Goal: Information Seeking & Learning: Find specific fact

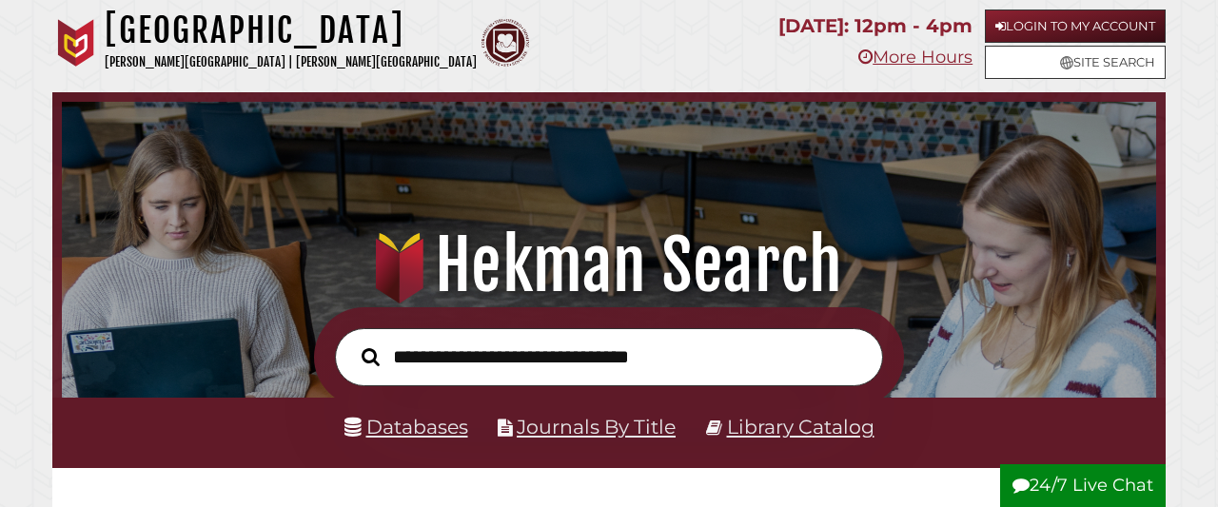
scroll to position [362, 1085]
click at [414, 433] on link "Databases" at bounding box center [406, 427] width 124 height 24
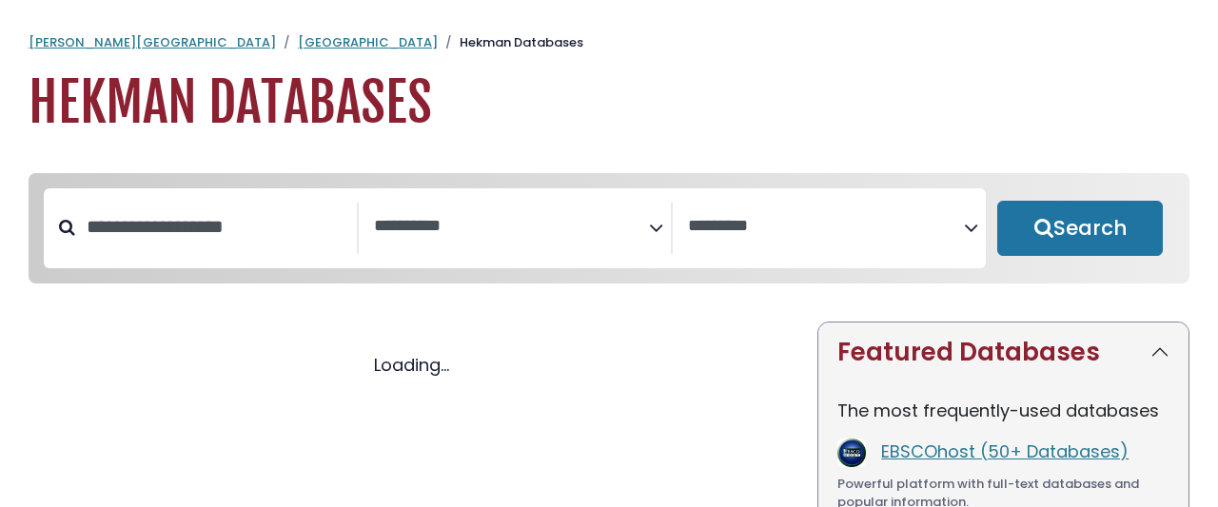
select select "Database Subject Filter"
select select "Database Vendors Filter"
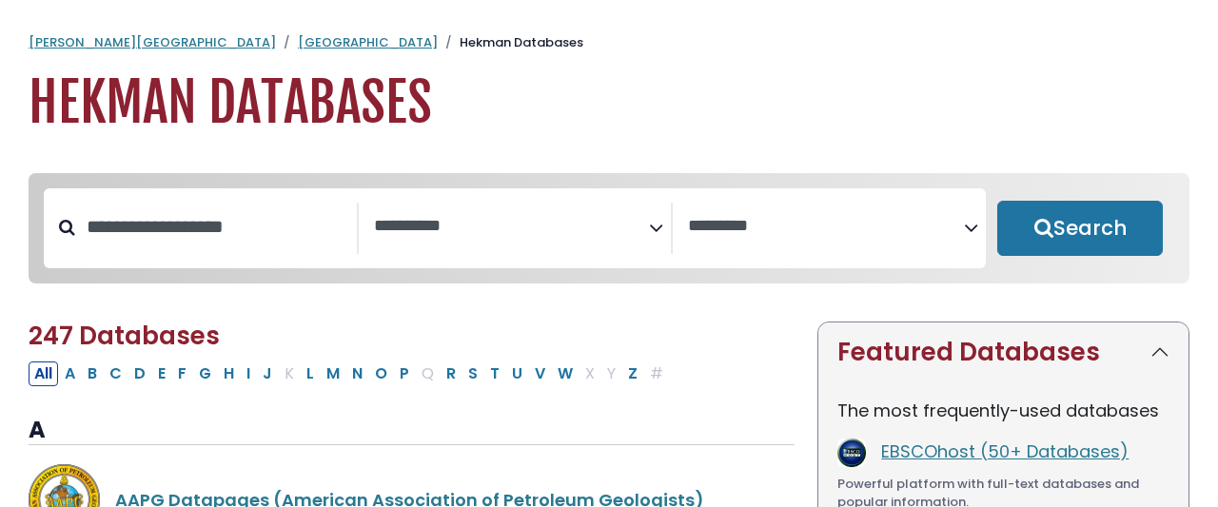
select select "Database Subject Filter"
select select "Database Vendors Filter"
click at [290, 211] on input "Search database by title or keyword" at bounding box center [216, 226] width 282 height 31
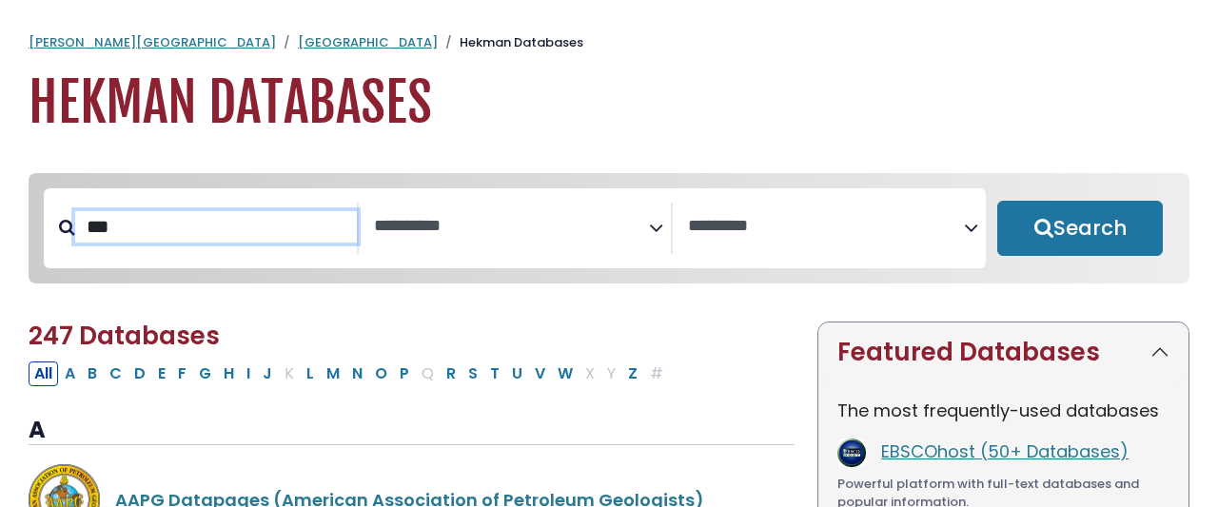
type input "***"
click at [997, 201] on button "Search" at bounding box center [1080, 228] width 166 height 55
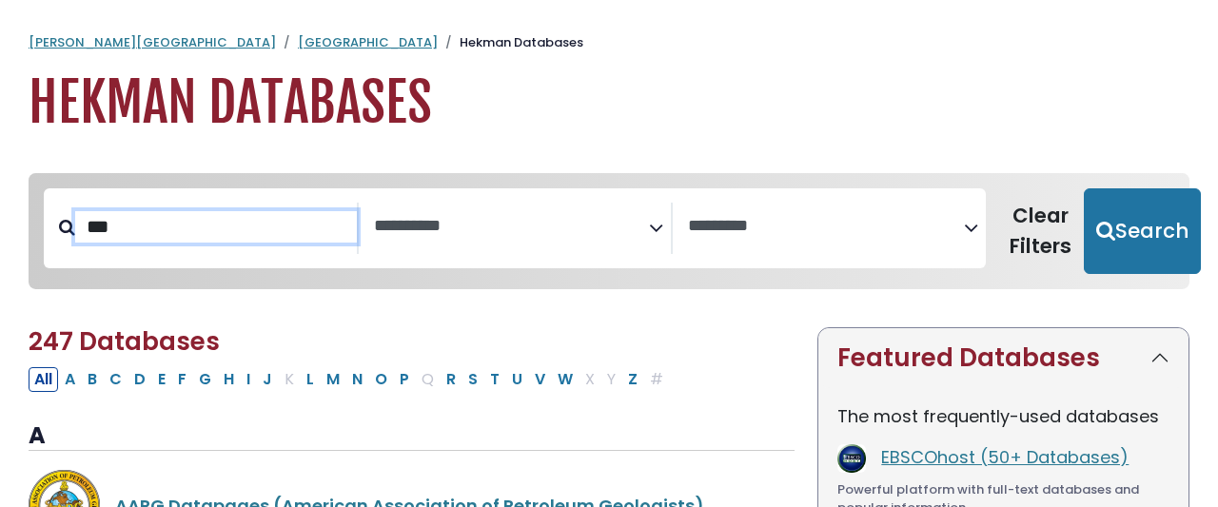
select select "Database Subject Filter"
select select "Database Vendors Filter"
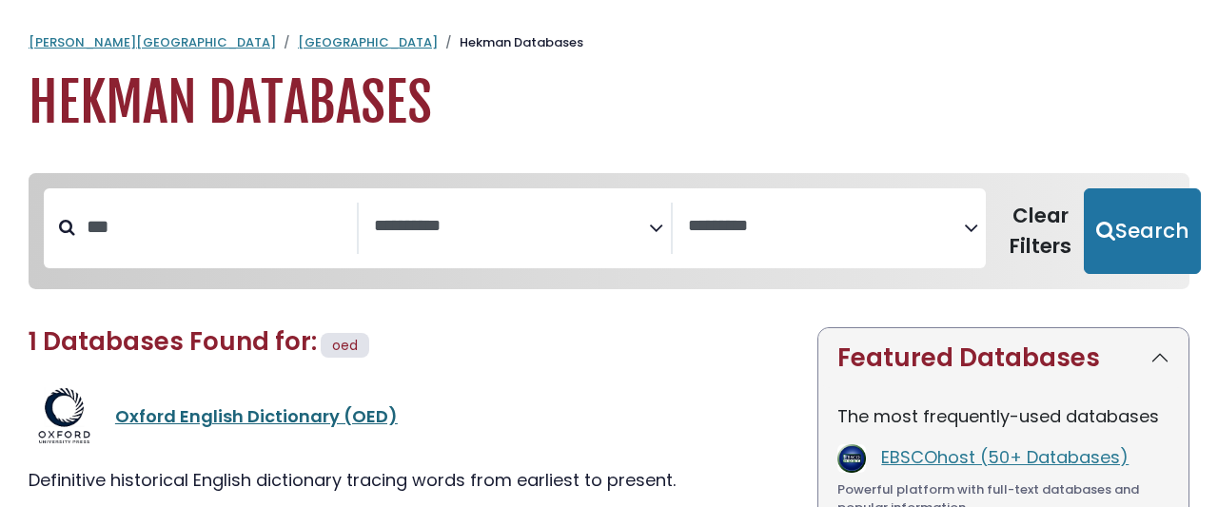
click at [190, 404] on link "Oxford English Dictionary (OED)" at bounding box center [256, 416] width 283 height 24
